Goal: Information Seeking & Learning: Learn about a topic

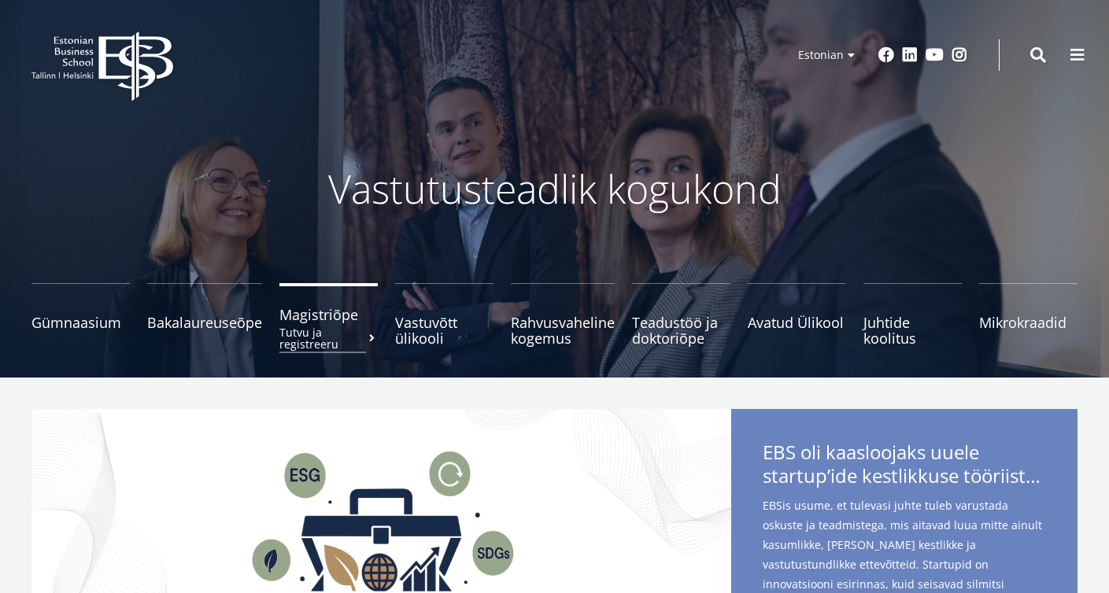
click at [334, 322] on span "Magistriõpe Tutvu ja registreeru" at bounding box center [328, 315] width 98 height 16
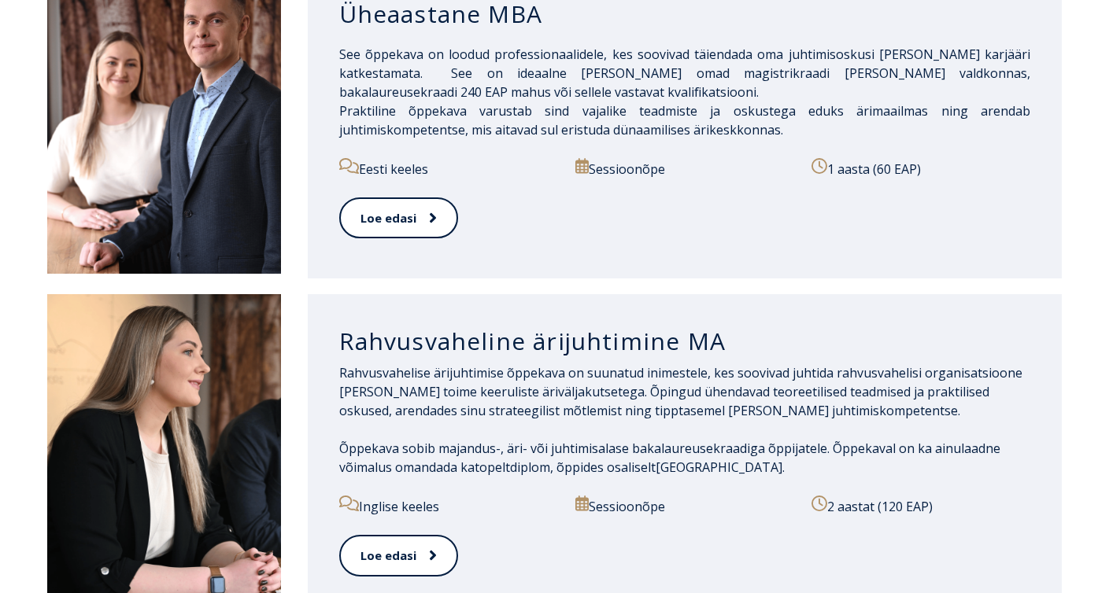
scroll to position [1589, 0]
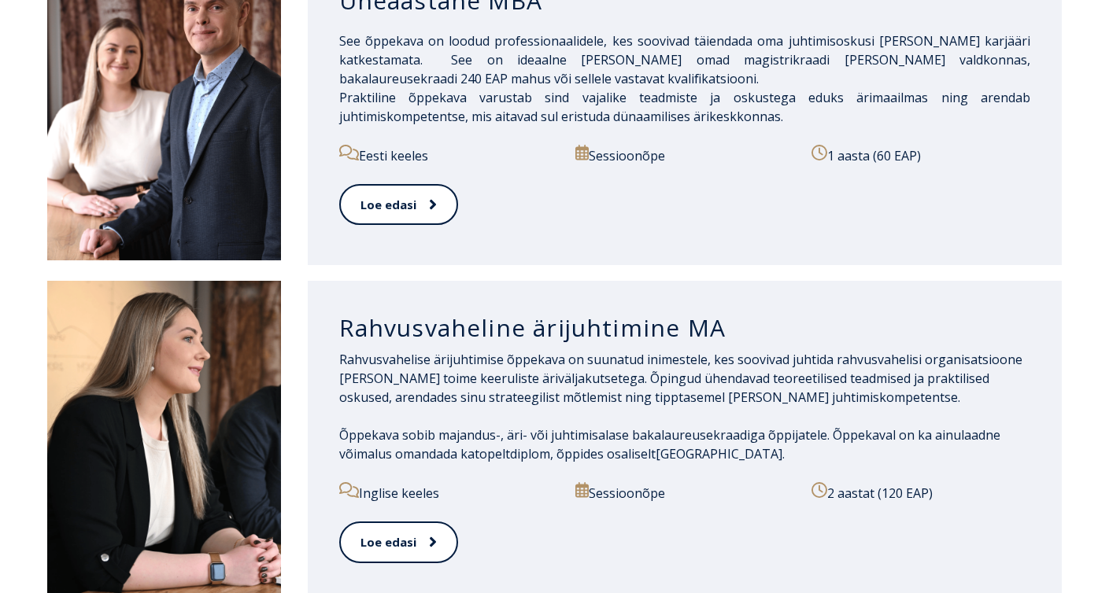
click at [429, 331] on h3 "Rahvusvaheline ärijuhtimine MA" at bounding box center [684, 328] width 691 height 30
click at [408, 537] on link "Loe edasi" at bounding box center [397, 542] width 117 height 43
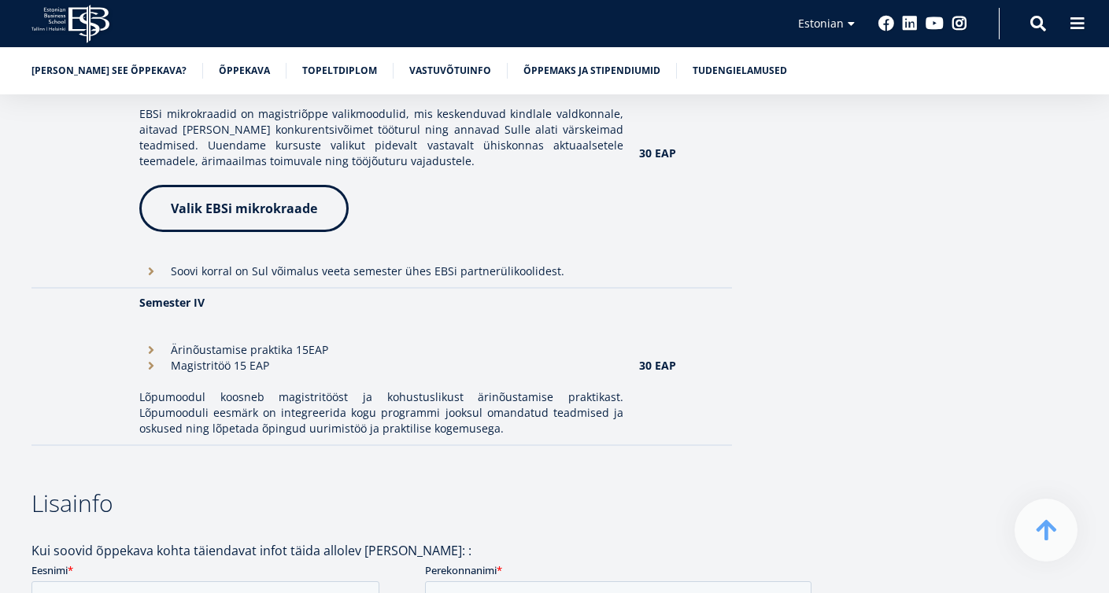
scroll to position [1973, 0]
